Goal: Navigation & Orientation: Find specific page/section

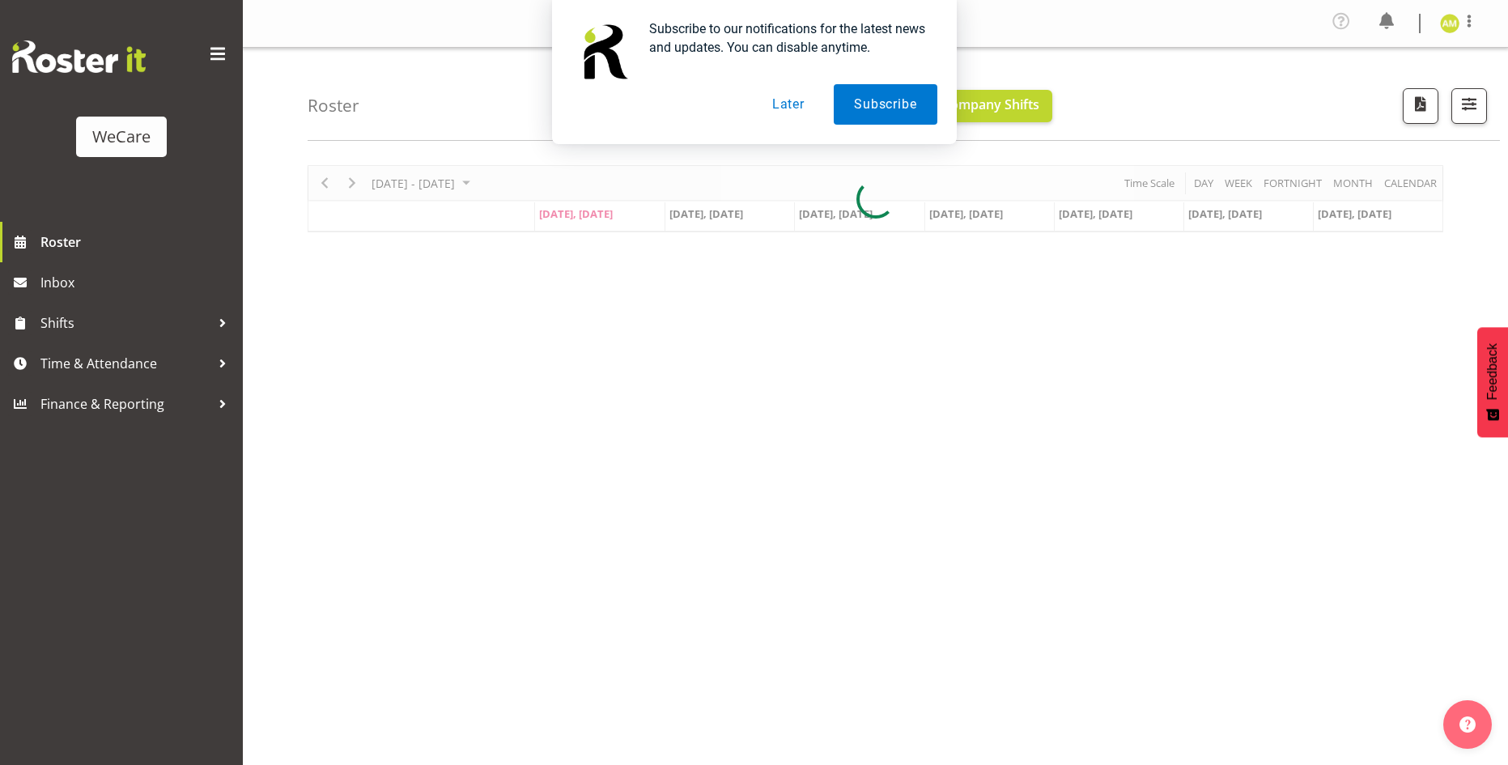
click at [804, 101] on button "Later" at bounding box center [788, 104] width 73 height 40
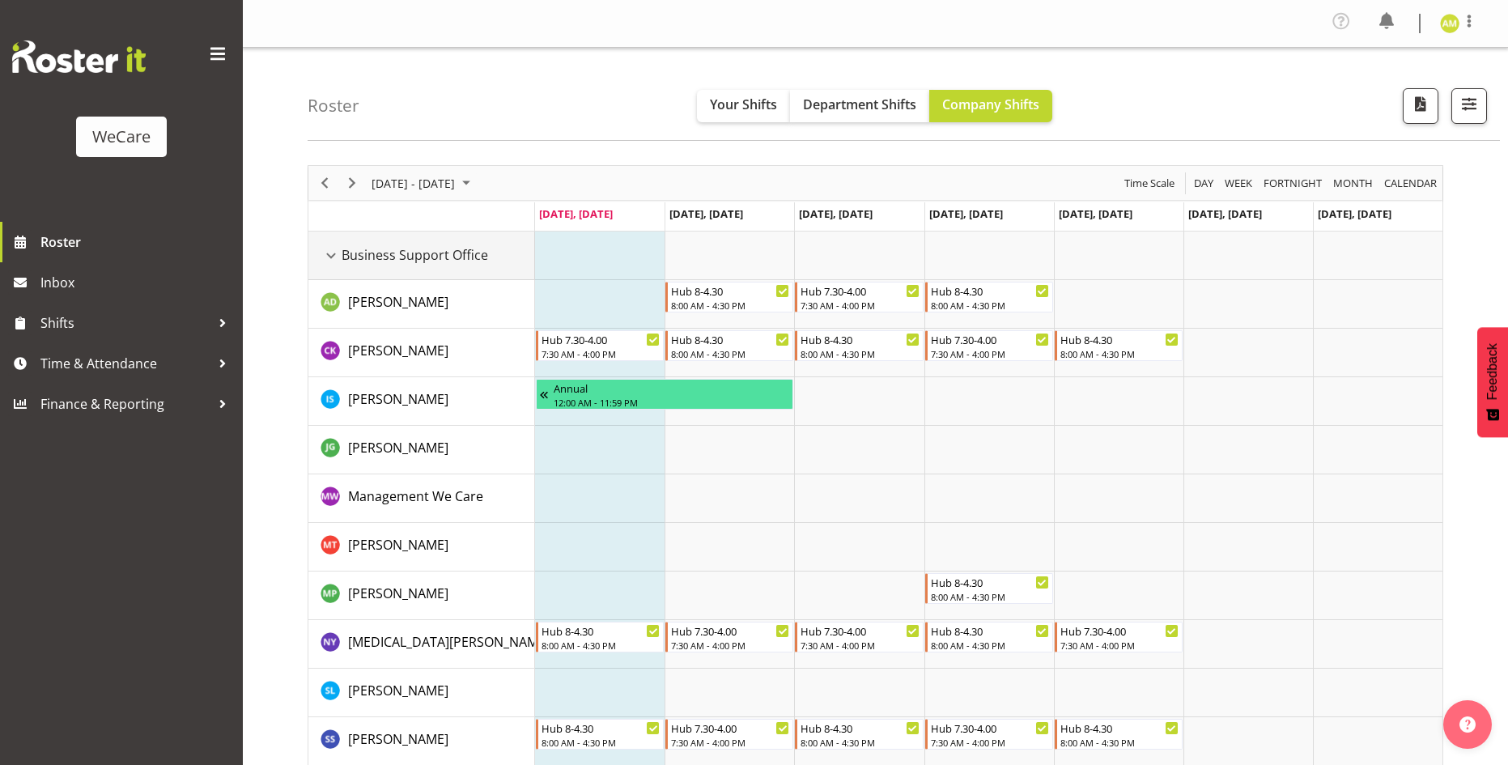
click at [329, 254] on div "Business Support Office resource" at bounding box center [331, 255] width 21 height 21
click at [330, 249] on div "Business Support Office resource" at bounding box center [331, 255] width 21 height 21
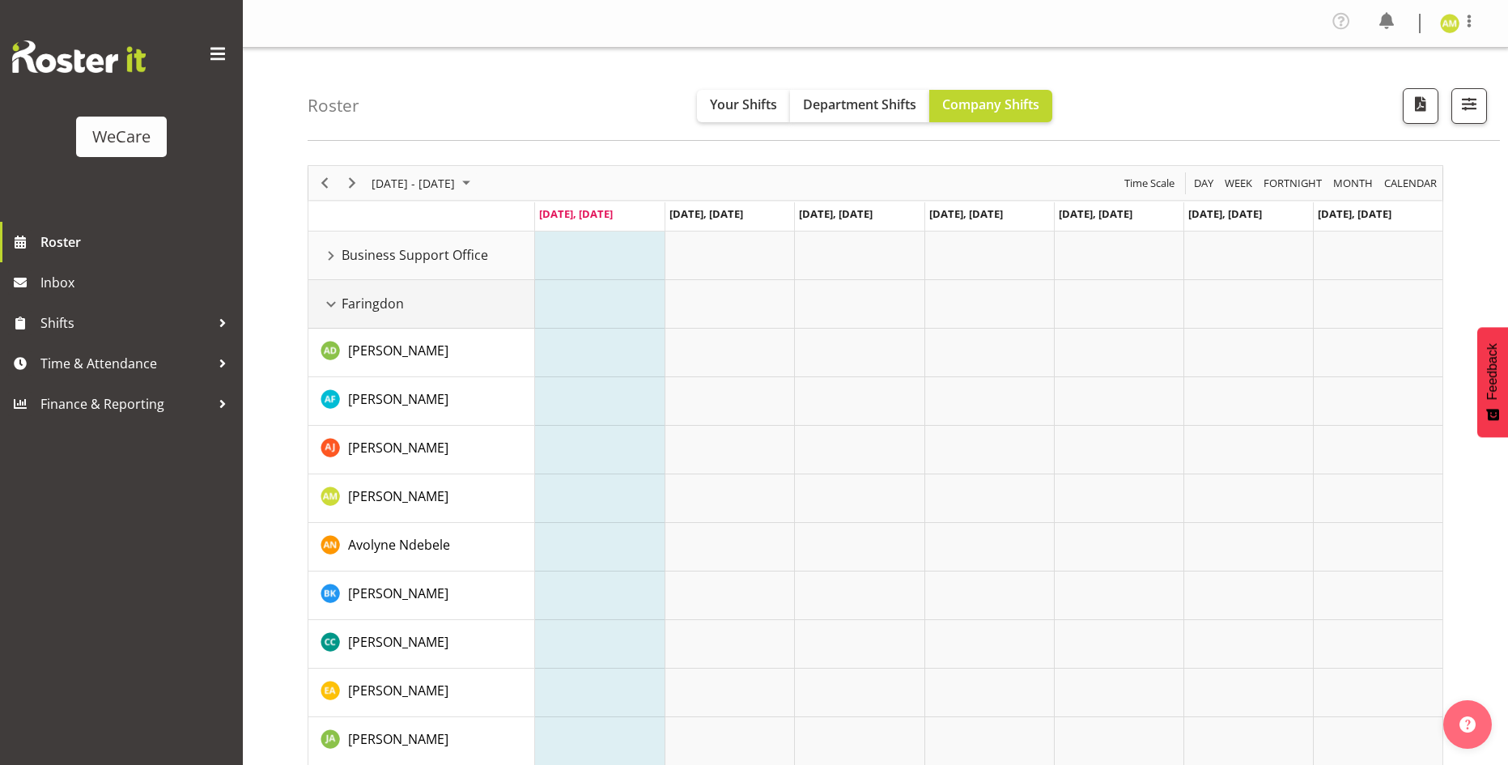
click at [330, 296] on div "Faringdon resource" at bounding box center [331, 304] width 21 height 21
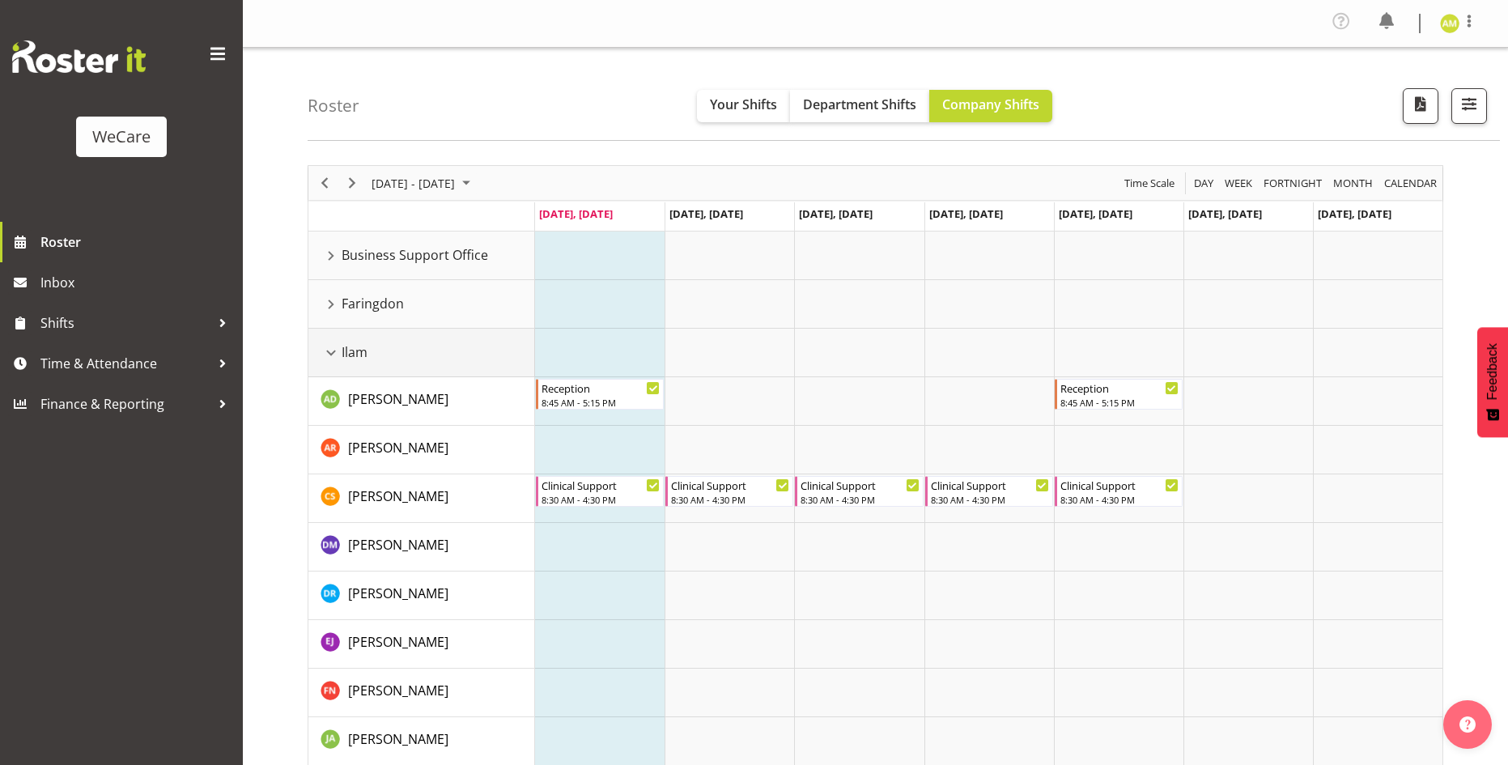
click at [332, 343] on div "Ilam resource" at bounding box center [331, 352] width 21 height 21
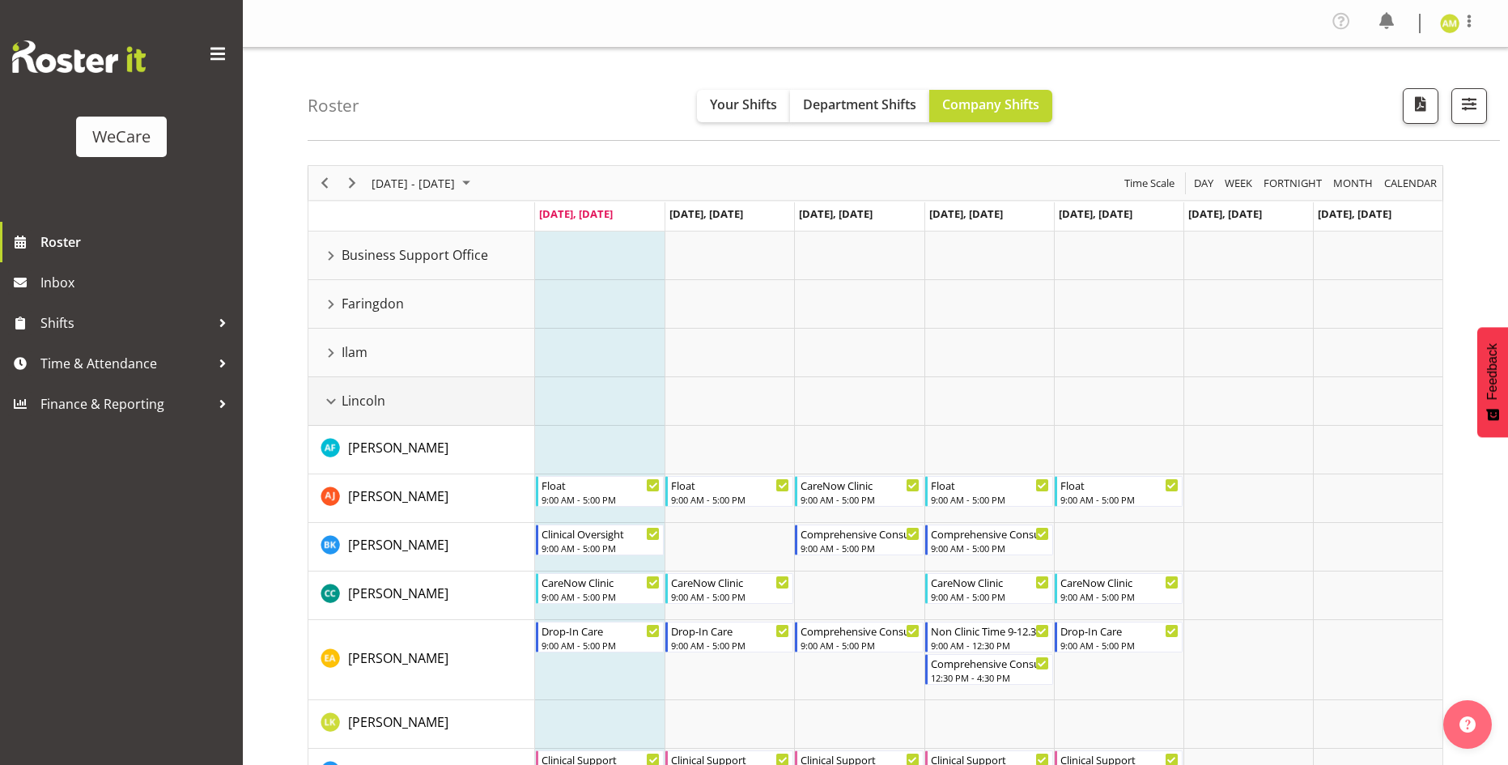
click at [333, 398] on div "Lincoln resource" at bounding box center [331, 401] width 21 height 21
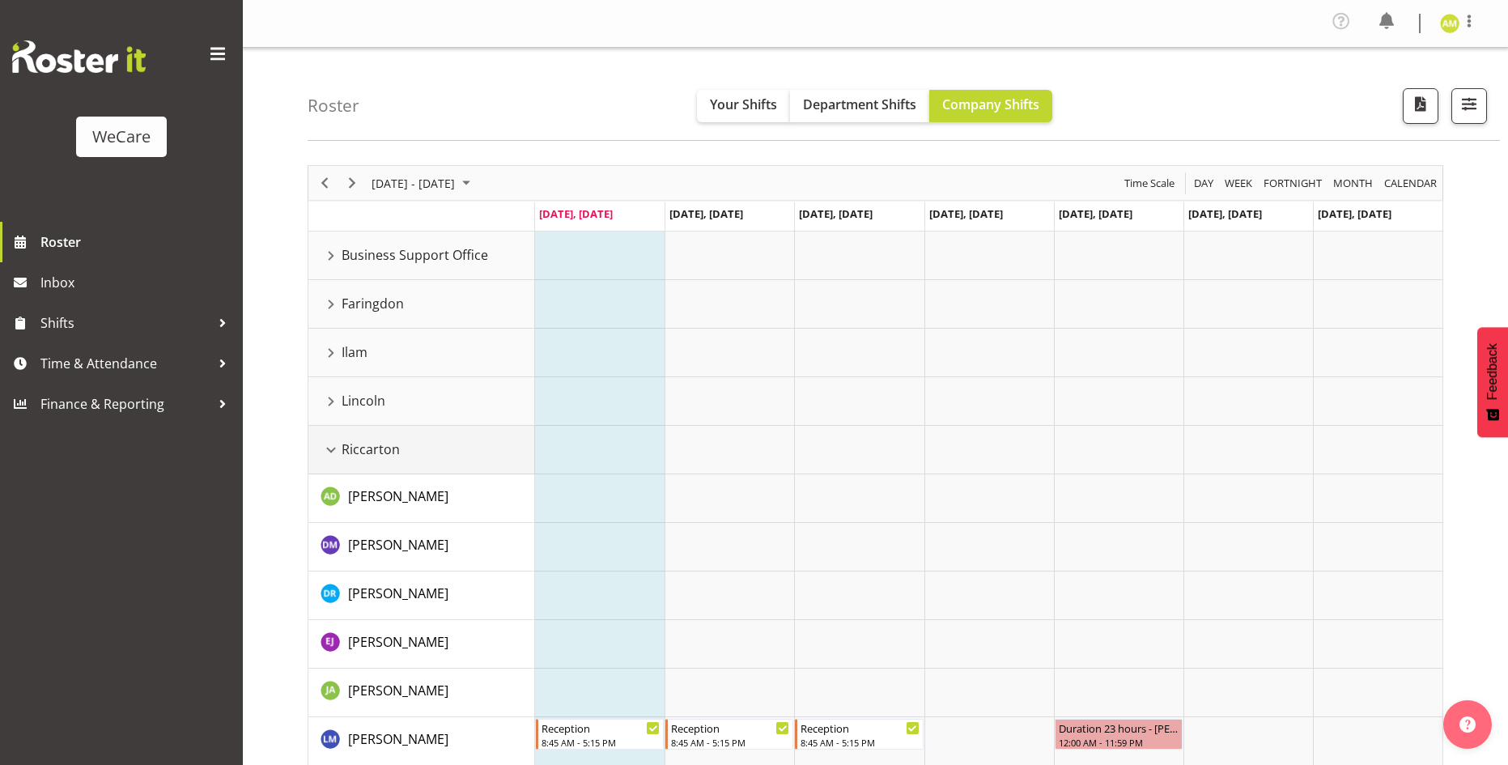
click at [330, 451] on div "Riccarton resource" at bounding box center [331, 450] width 21 height 21
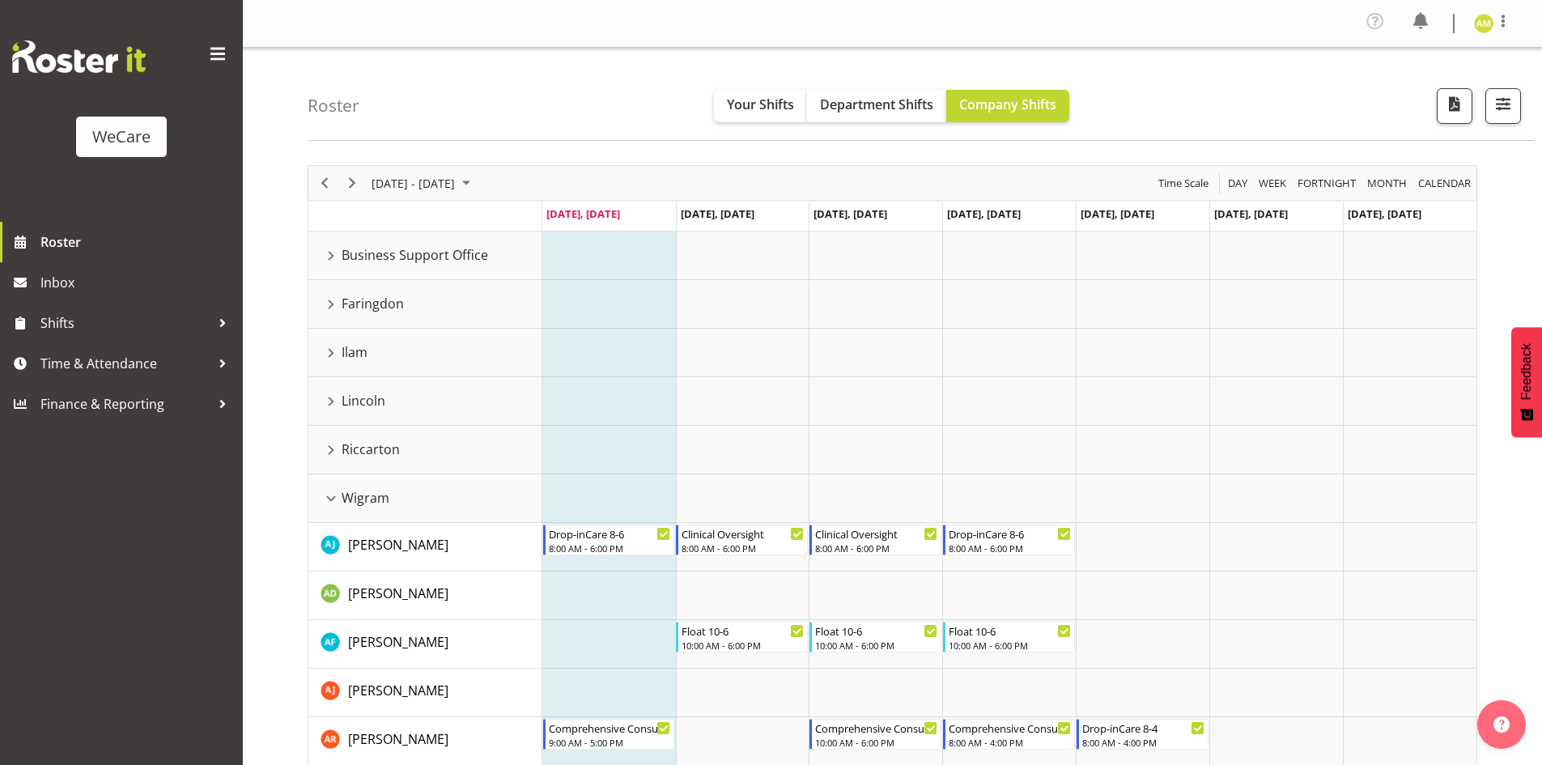
click at [1477, 23] on img at bounding box center [1483, 23] width 19 height 19
click at [1414, 86] on link "Log Out" at bounding box center [1435, 88] width 155 height 29
